Goal: Transaction & Acquisition: Subscribe to service/newsletter

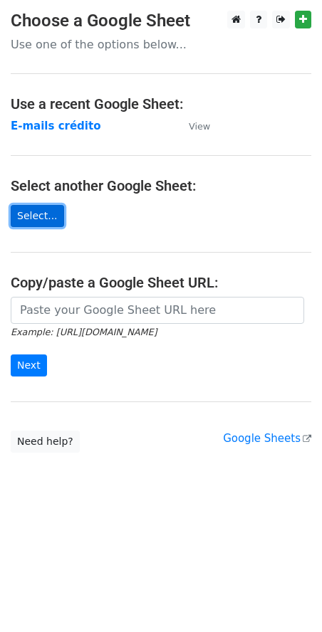
click at [16, 214] on link "Select..." at bounding box center [37, 216] width 53 height 22
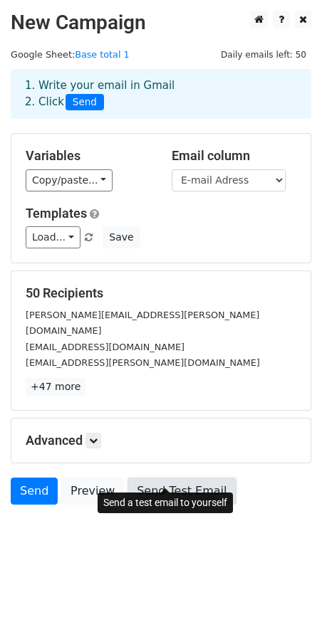
click at [128, 478] on link "Send Test Email" at bounding box center [181, 491] width 108 height 27
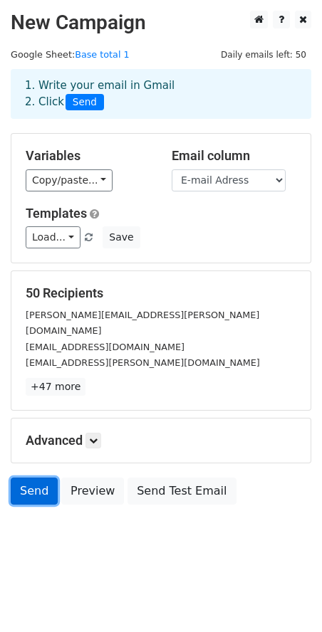
click at [29, 478] on link "Send" at bounding box center [34, 491] width 47 height 27
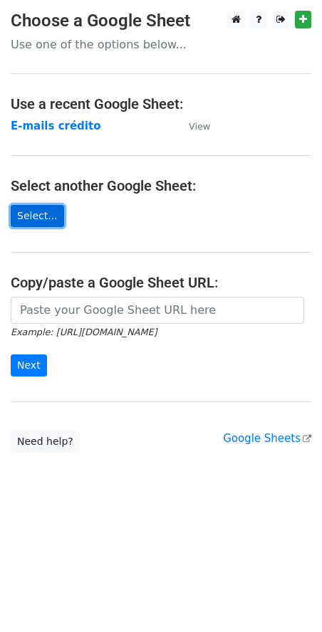
click at [45, 213] on link "Select..." at bounding box center [37, 216] width 53 height 22
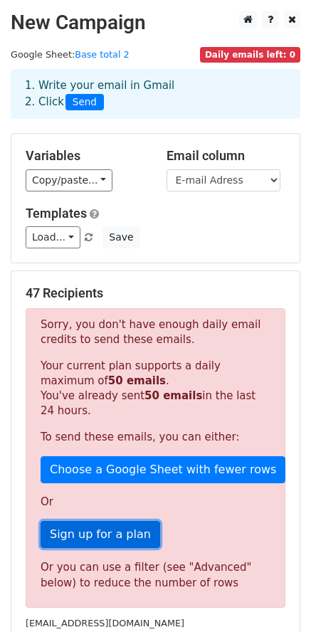
click at [105, 529] on link "Sign up for a plan" at bounding box center [101, 534] width 120 height 27
